Goal: Information Seeking & Learning: Learn about a topic

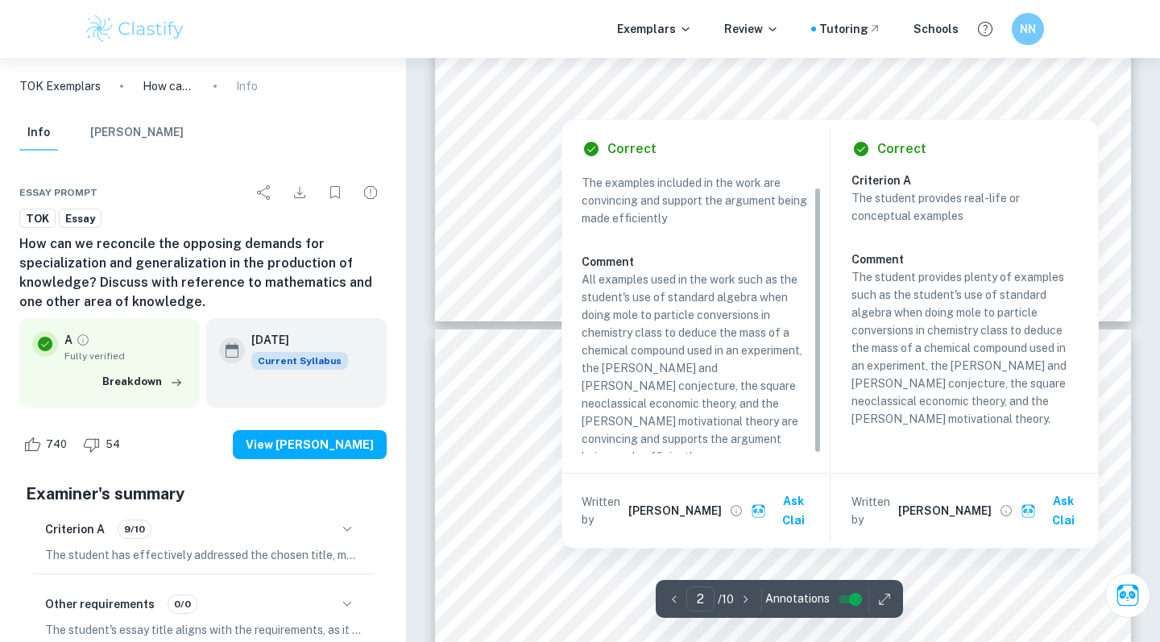
scroll to position [1840, 0]
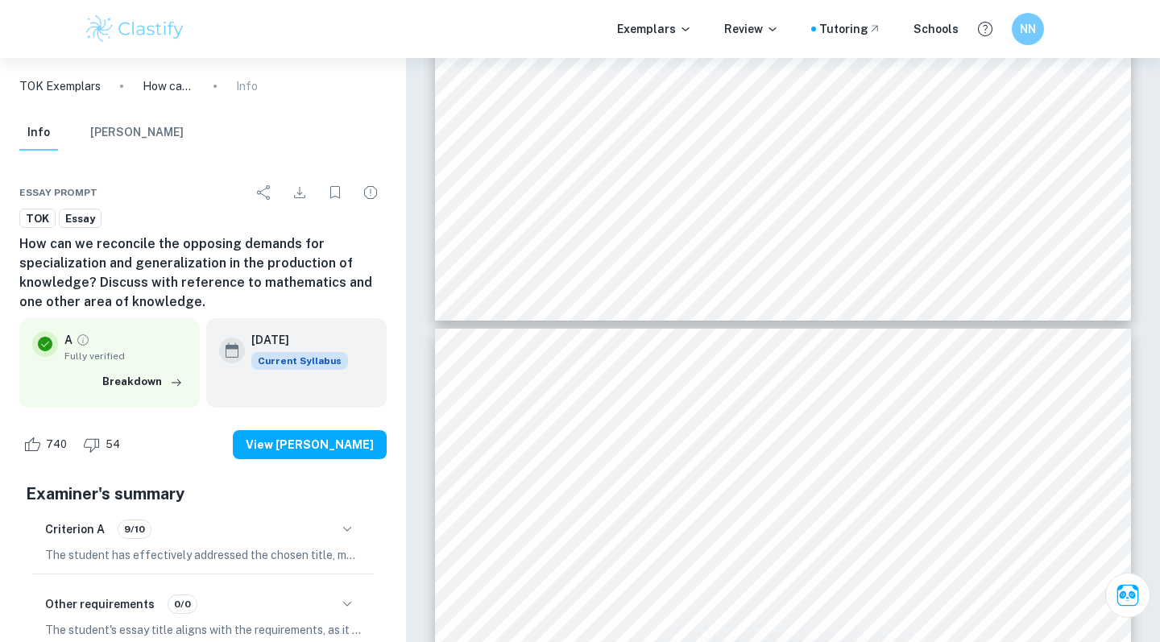
type input "1"
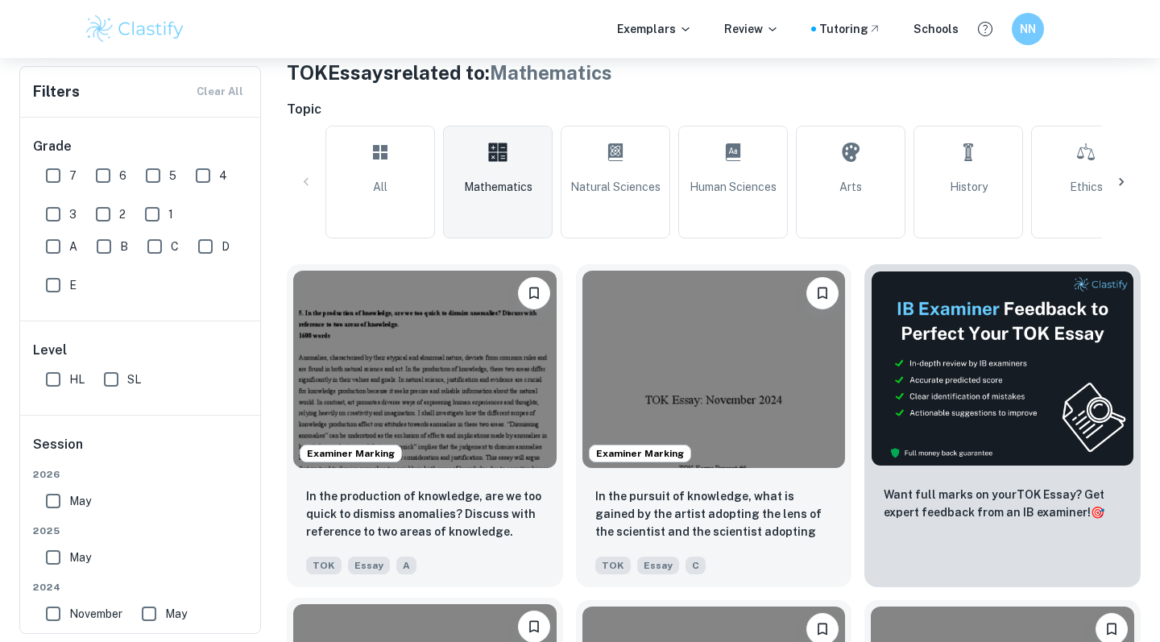
scroll to position [317, 0]
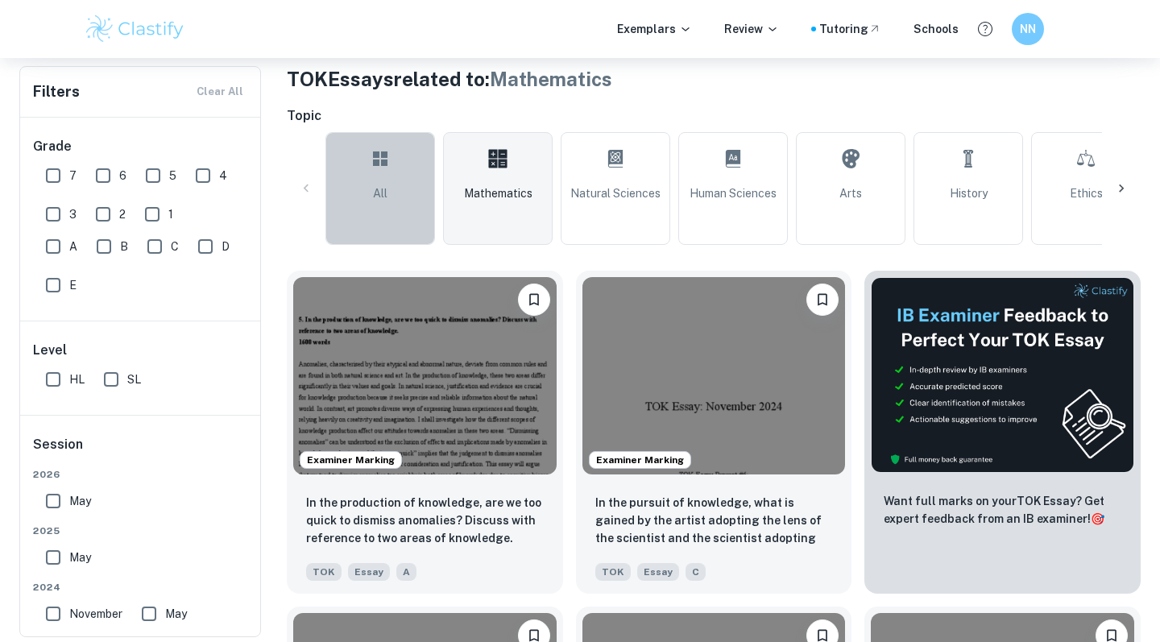
click at [377, 182] on link "All" at bounding box center [381, 188] width 110 height 113
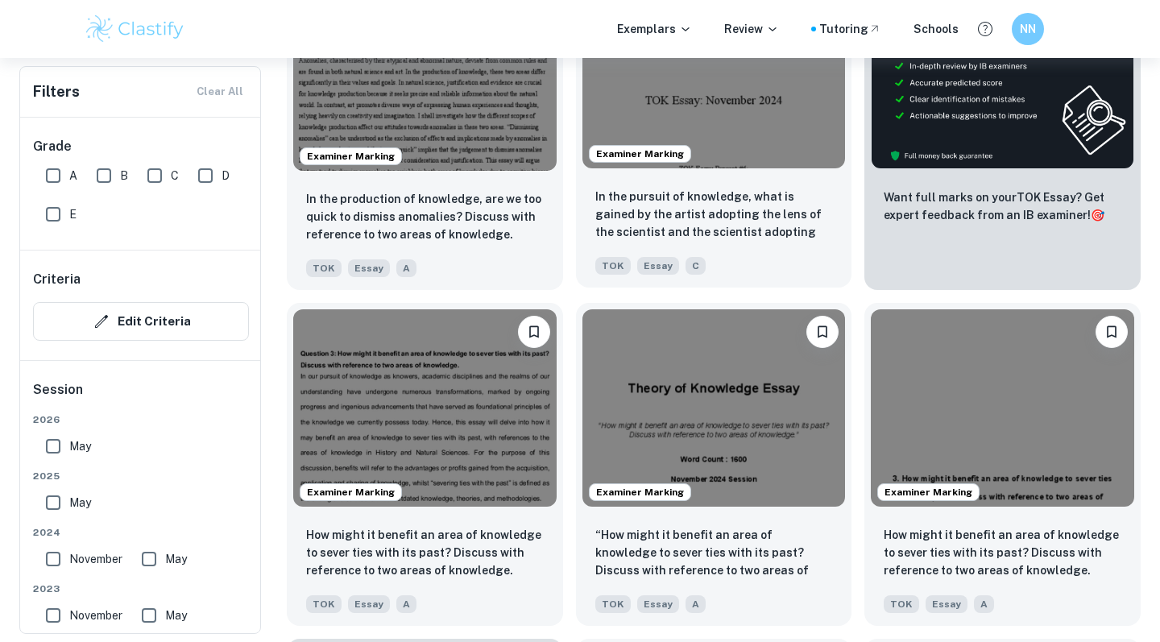
scroll to position [625, 0]
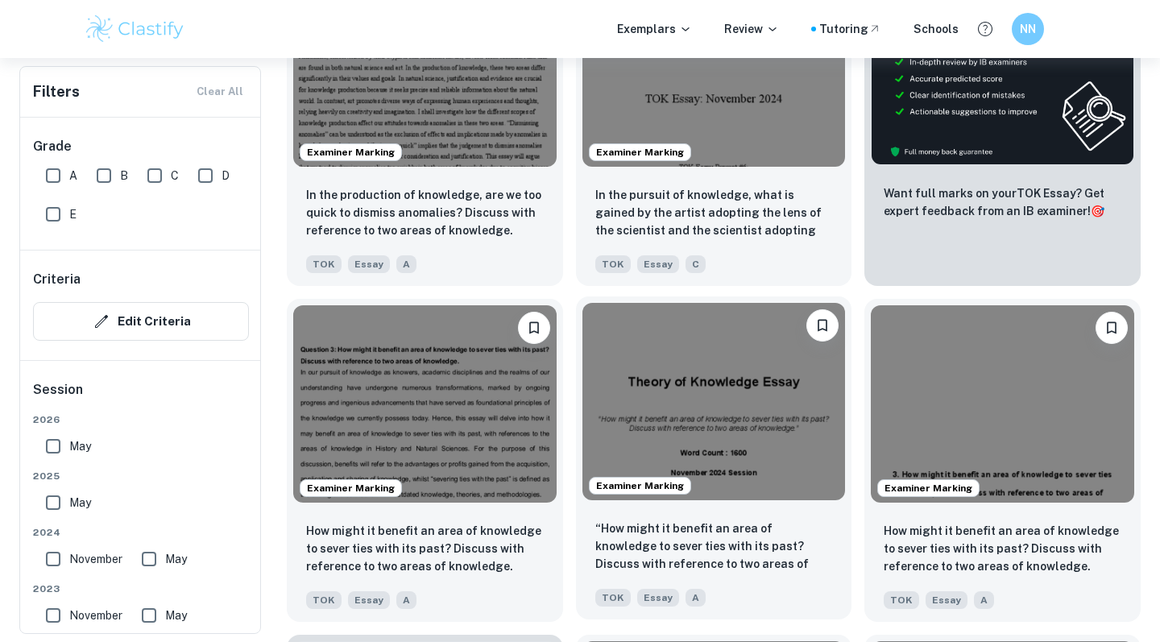
click at [733, 414] on img at bounding box center [715, 401] width 264 height 197
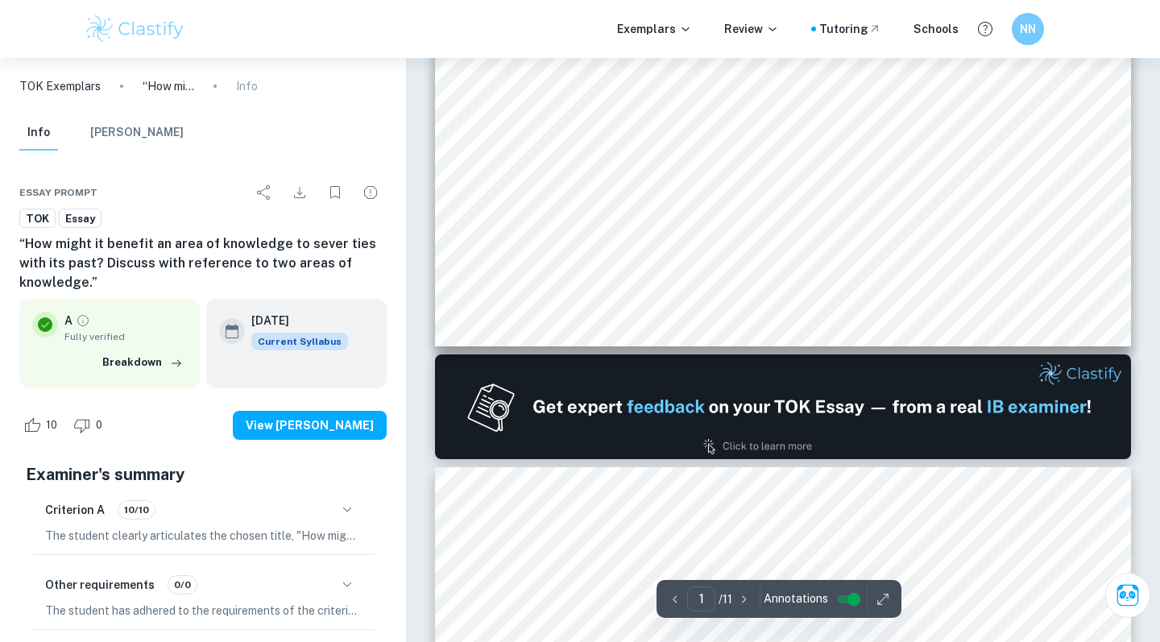
type input "2"
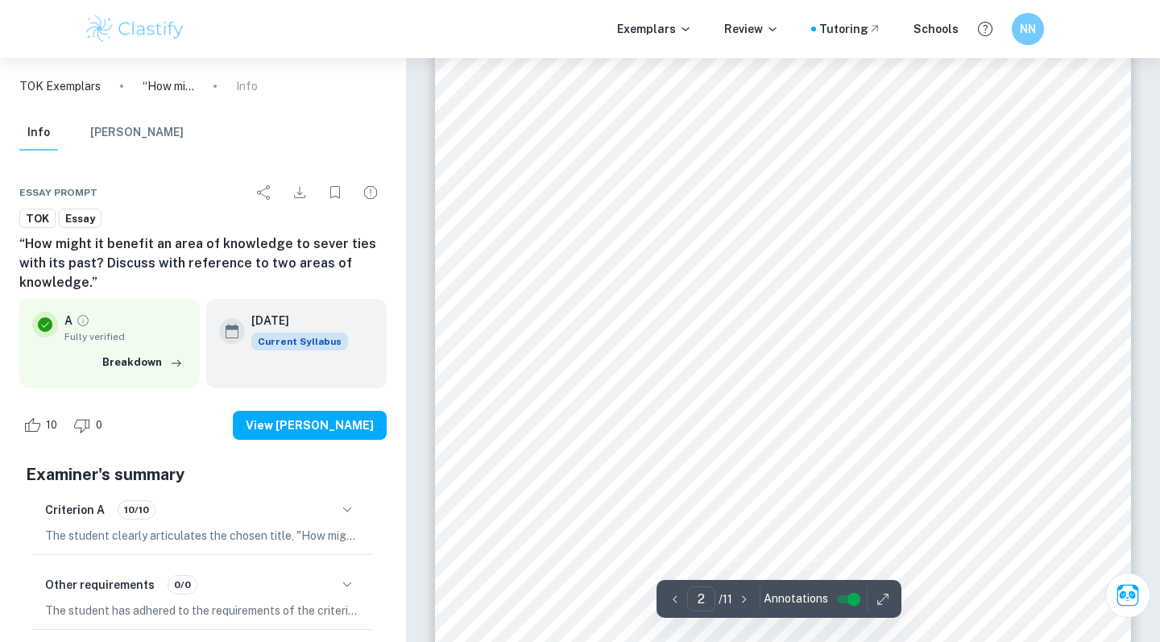
scroll to position [1168, 0]
